Goal: Task Accomplishment & Management: Complete application form

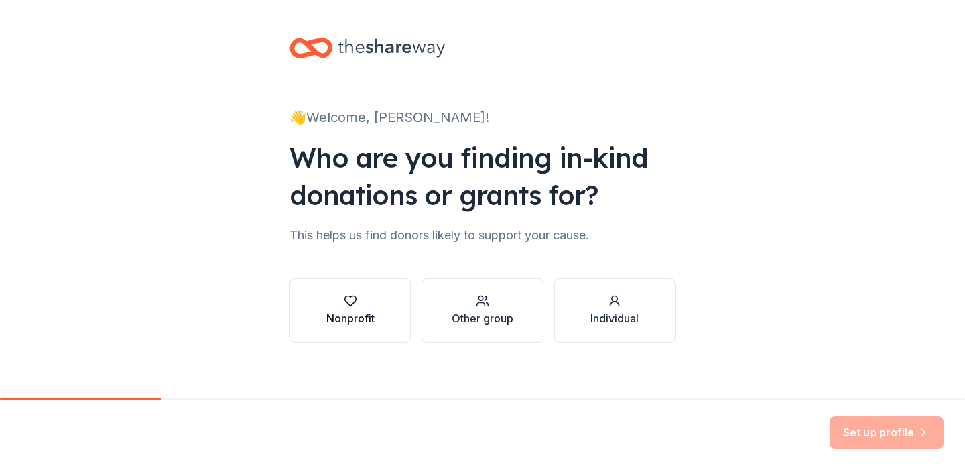
click at [347, 297] on icon "button" at bounding box center [350, 300] width 13 height 13
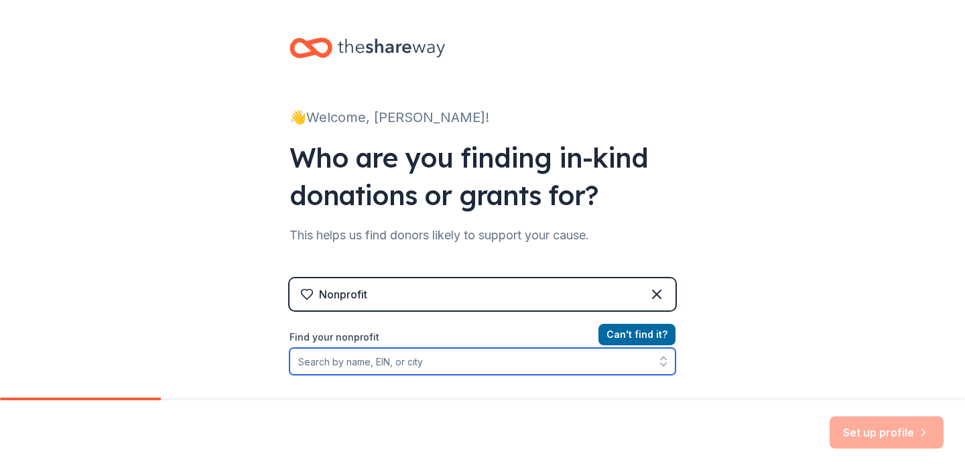
click at [412, 369] on input "Find your nonprofit" at bounding box center [483, 361] width 386 height 27
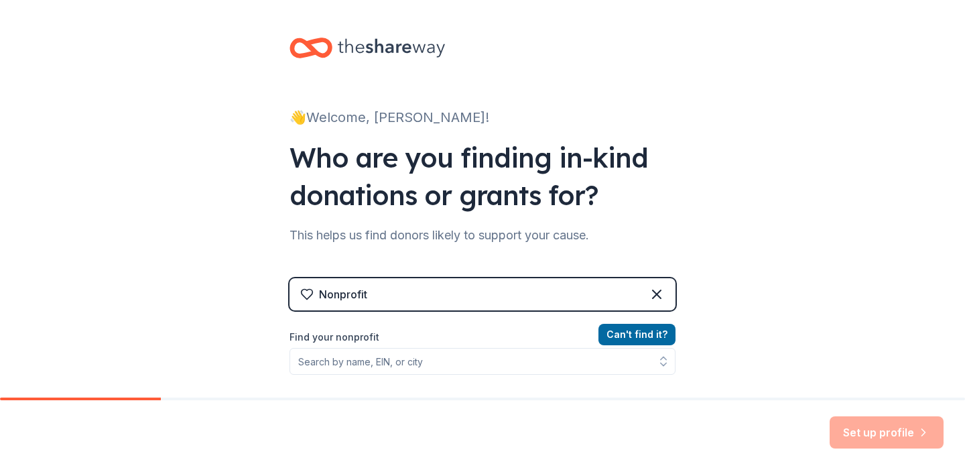
click at [641, 293] on div "Nonprofit" at bounding box center [483, 294] width 386 height 32
click at [658, 290] on icon at bounding box center [657, 294] width 16 height 16
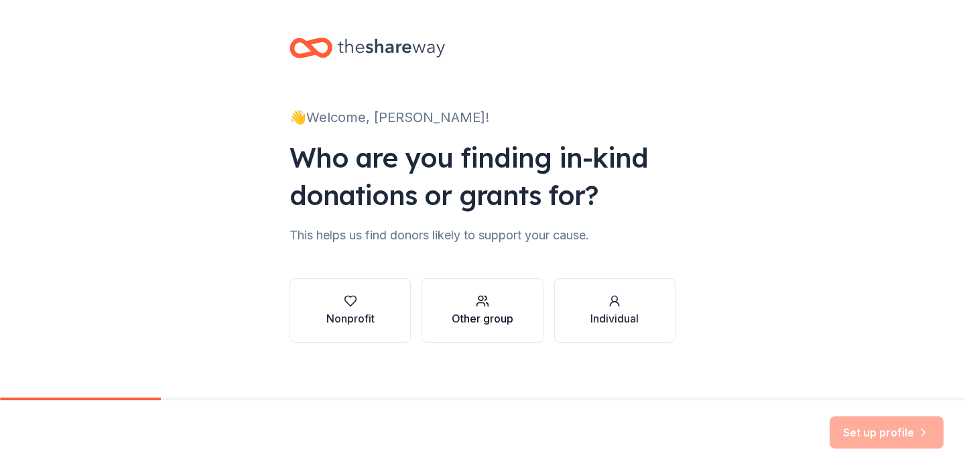
click at [489, 307] on div "Other group" at bounding box center [483, 310] width 62 height 32
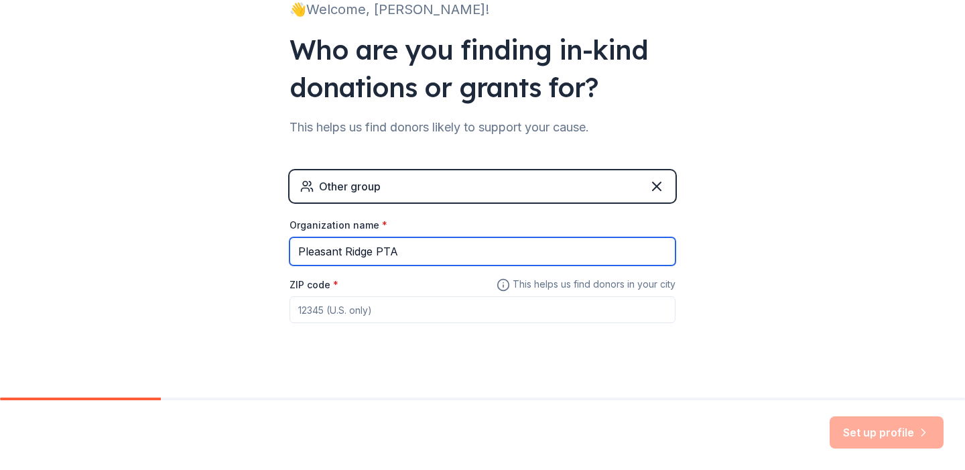
scroll to position [124, 0]
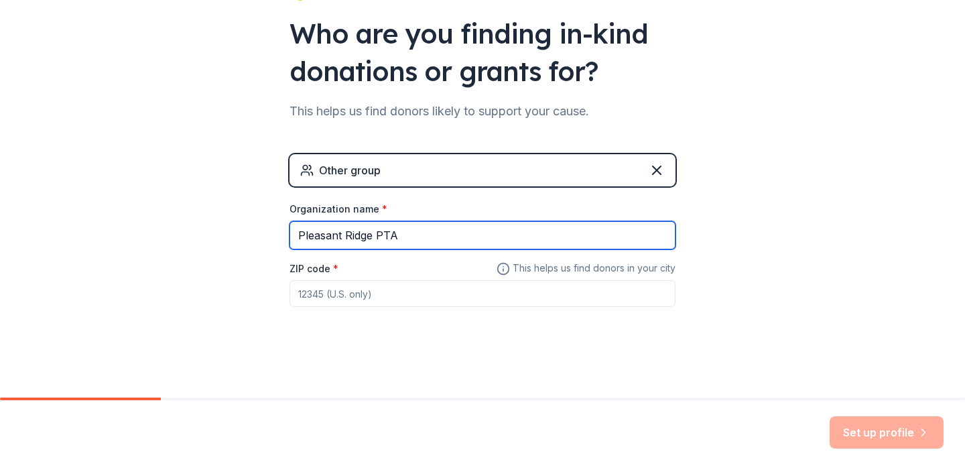
type input "Pleasant Ridge PTA"
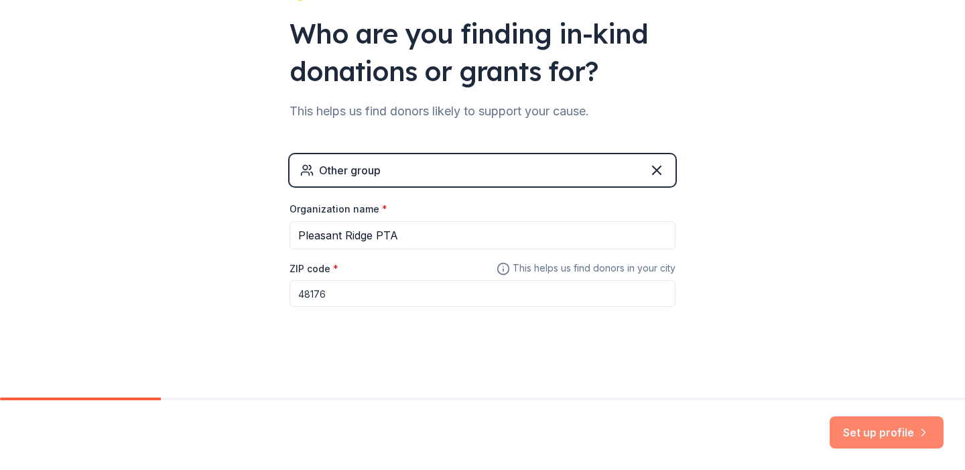
type input "48176"
click at [875, 430] on button "Set up profile" at bounding box center [887, 432] width 114 height 32
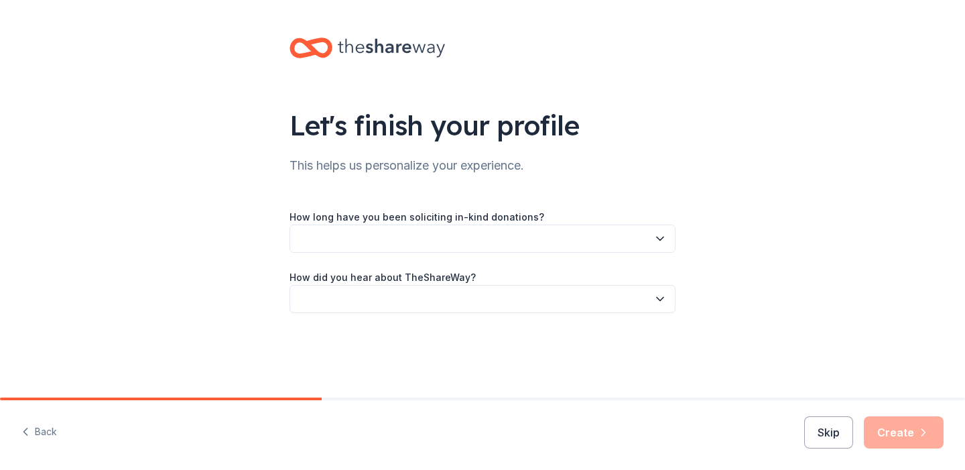
click at [562, 233] on button "button" at bounding box center [483, 239] width 386 height 28
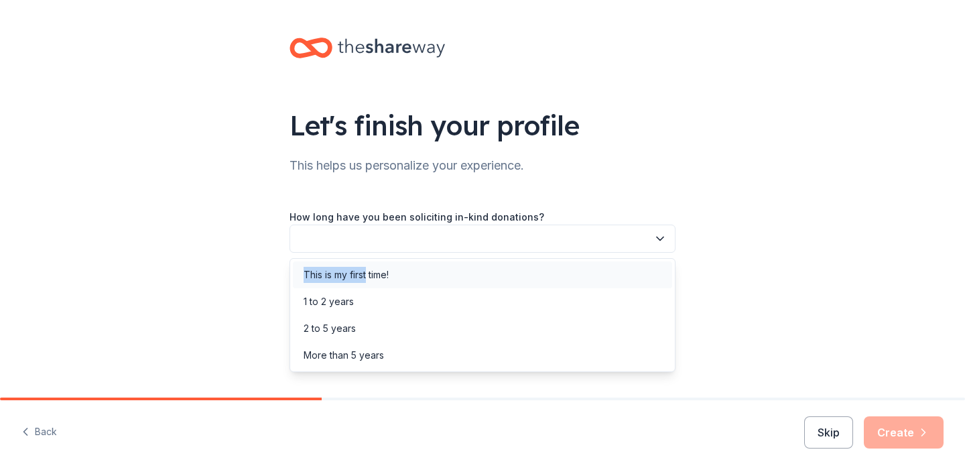
click at [368, 267] on div "This is my first time!" at bounding box center [482, 274] width 379 height 27
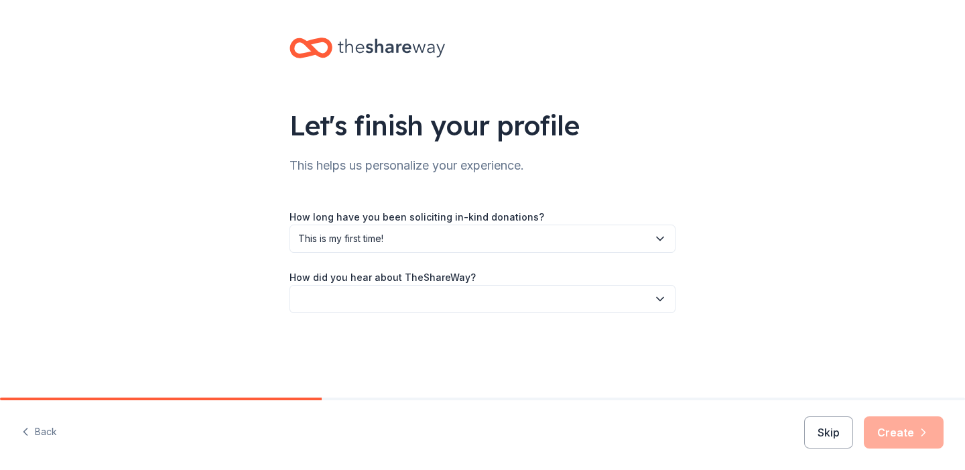
click at [388, 297] on button "button" at bounding box center [483, 299] width 386 height 28
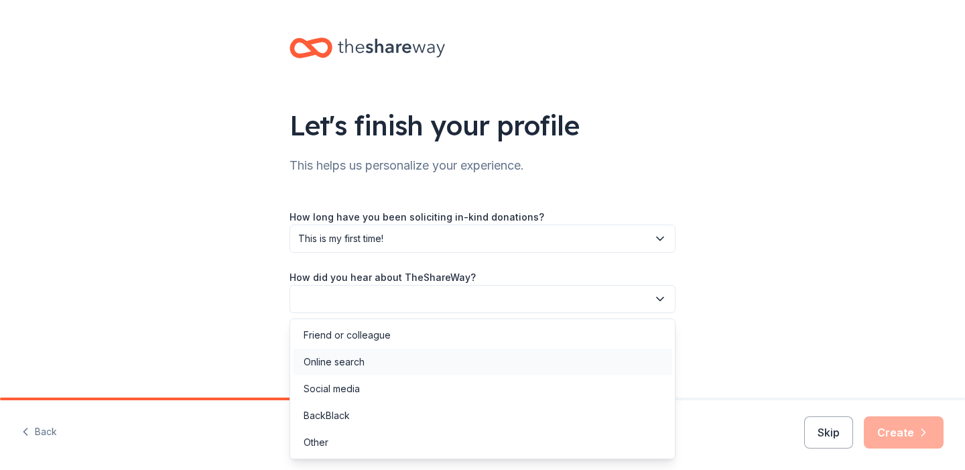
click at [326, 359] on div "Online search" at bounding box center [334, 362] width 61 height 16
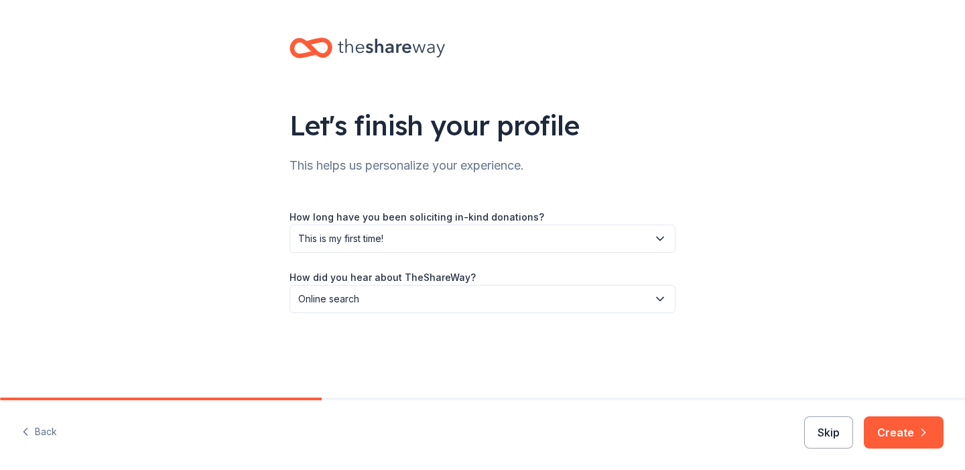
click at [833, 432] on button "Skip" at bounding box center [828, 432] width 49 height 32
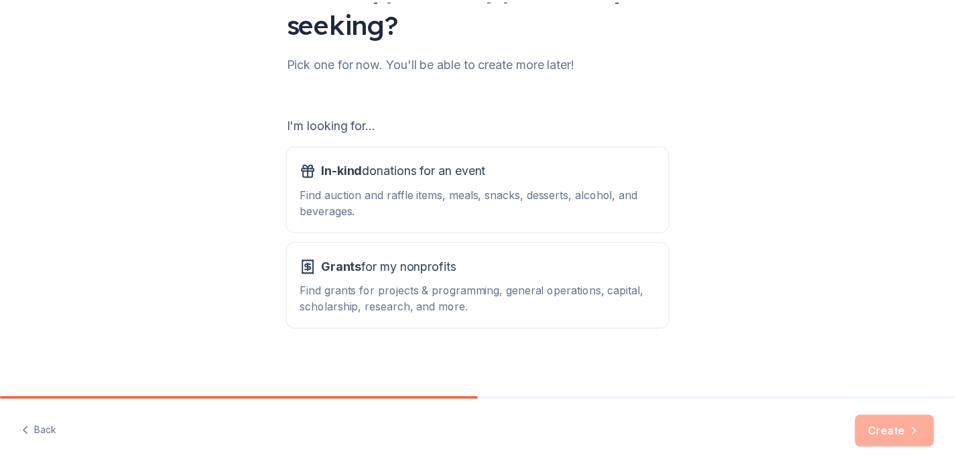
scroll to position [143, 0]
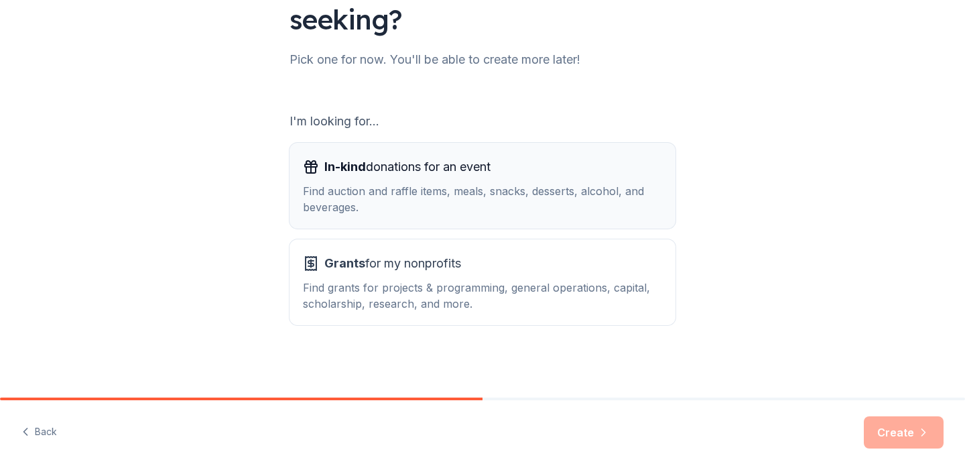
click at [464, 169] on span "In-kind donations for an event" at bounding box center [407, 166] width 166 height 21
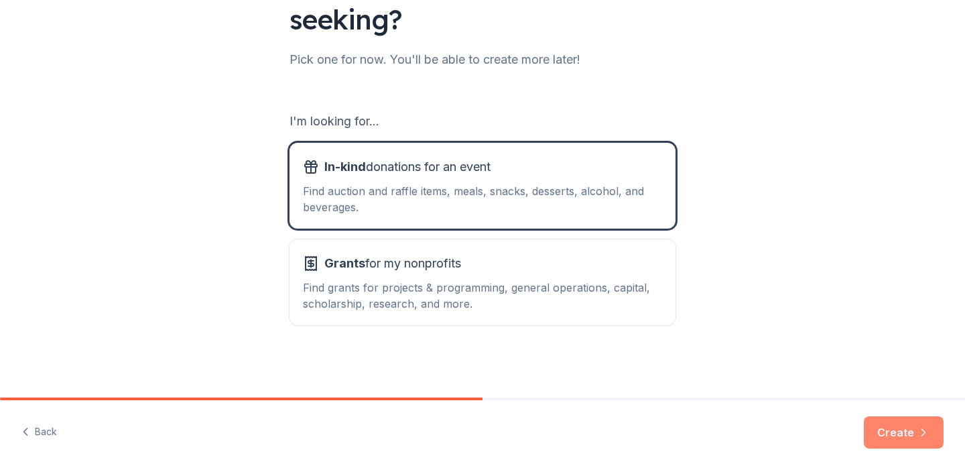
click at [883, 433] on button "Create" at bounding box center [904, 432] width 80 height 32
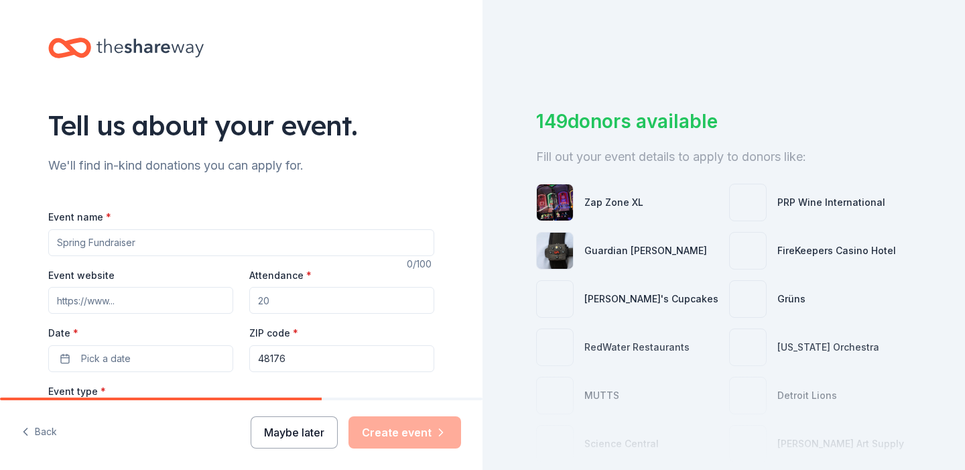
click at [298, 430] on button "Maybe later" at bounding box center [294, 432] width 87 height 32
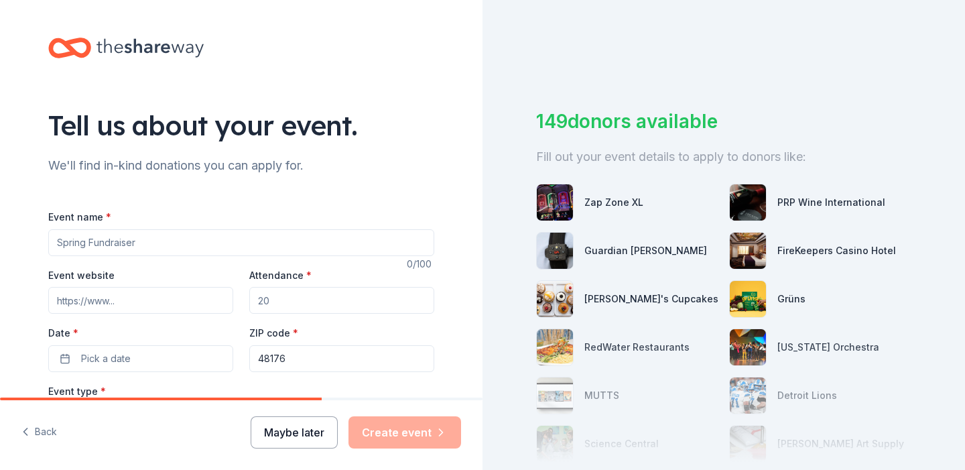
click at [286, 434] on button "Maybe later" at bounding box center [294, 432] width 87 height 32
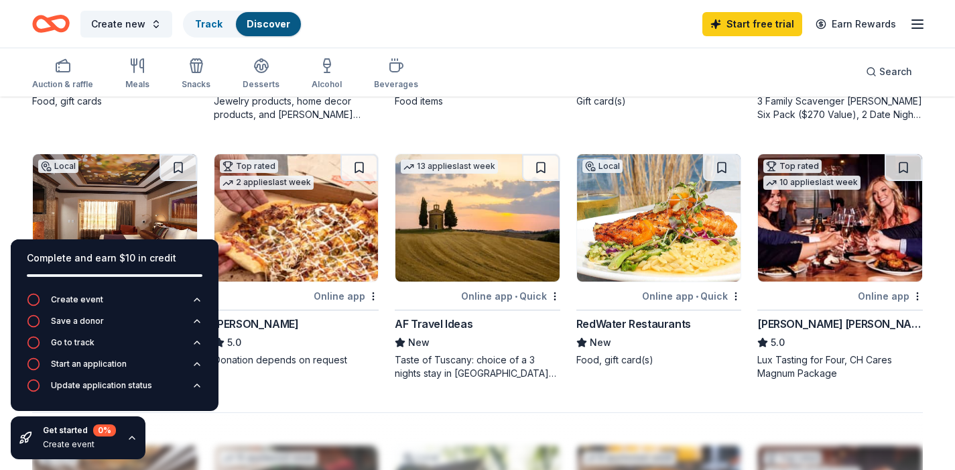
scroll to position [836, 0]
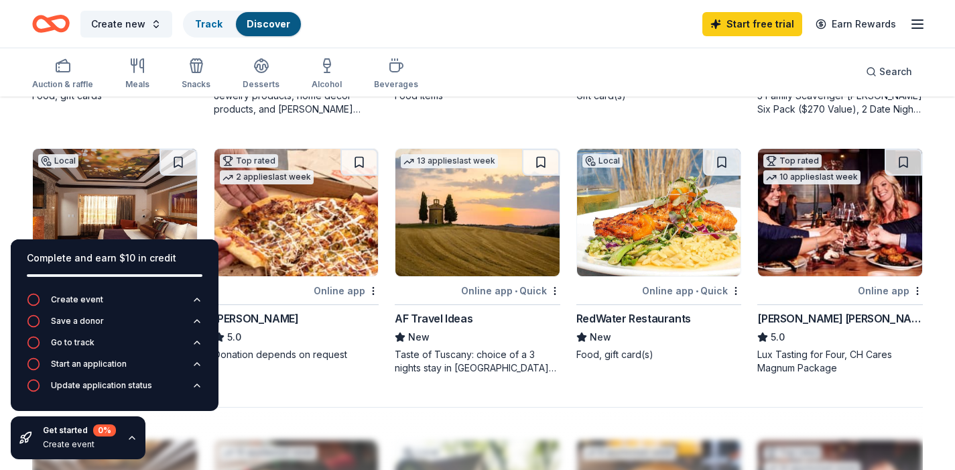
click at [64, 227] on img at bounding box center [115, 212] width 164 height 127
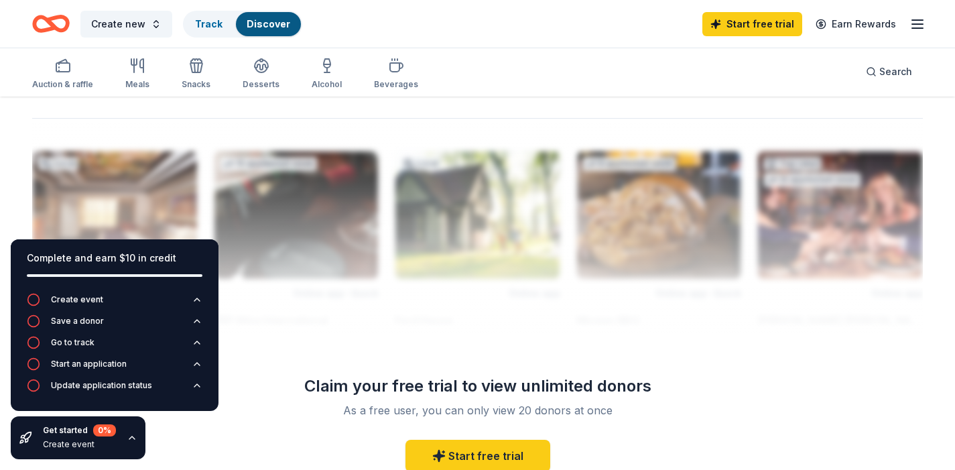
scroll to position [1146, 0]
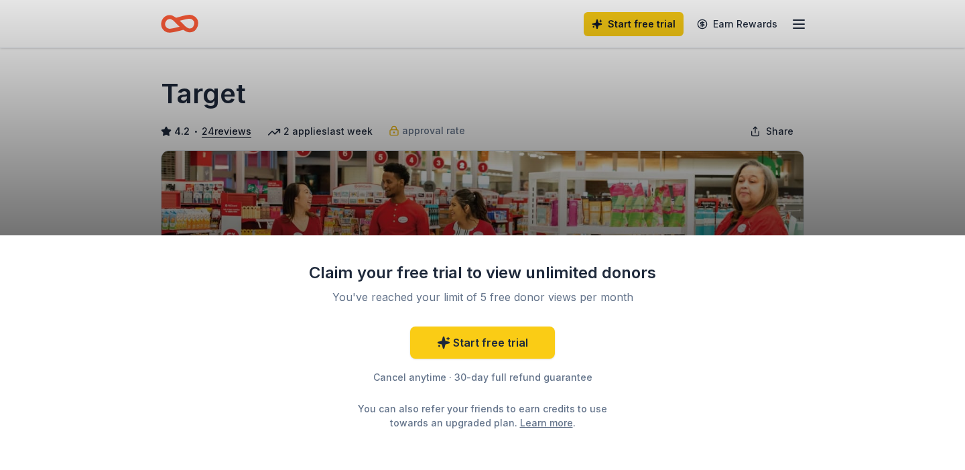
click at [647, 27] on div "Claim your free trial to view unlimited donors You've reached your limit of 5 f…" at bounding box center [482, 235] width 965 height 470
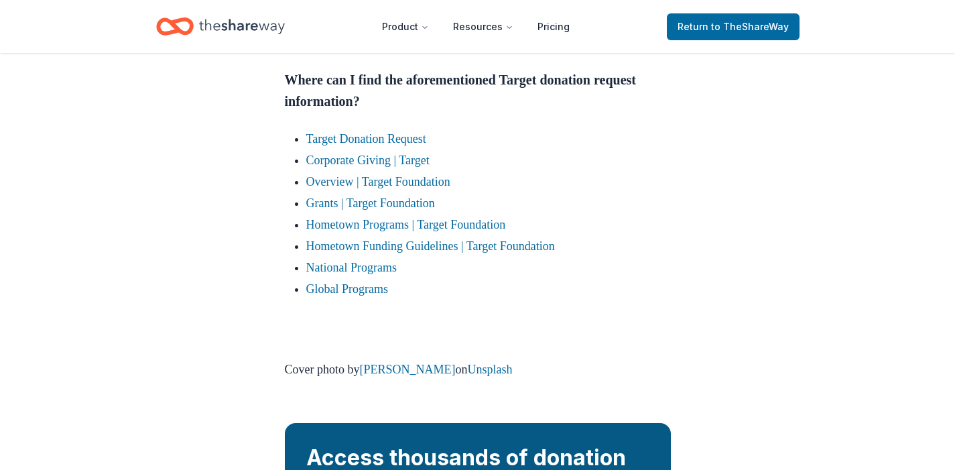
scroll to position [2386, 0]
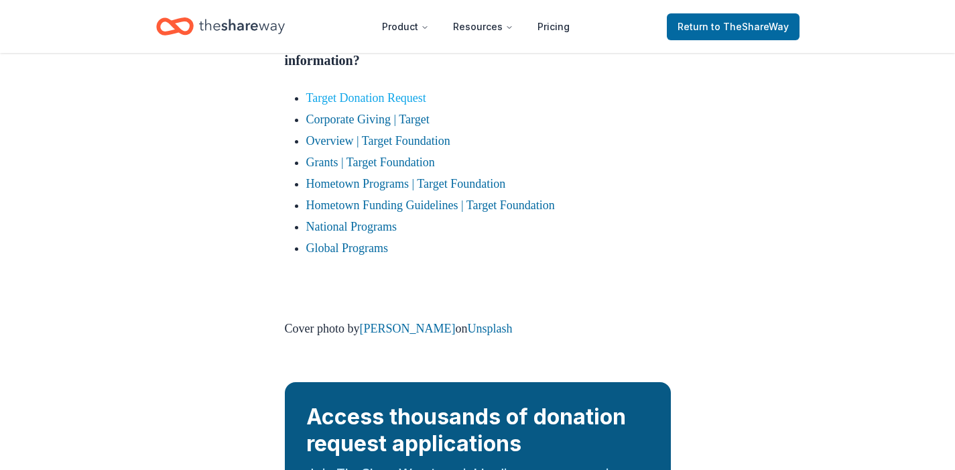
click at [377, 105] on link "Target Donation Request" at bounding box center [366, 97] width 120 height 13
